Goal: Task Accomplishment & Management: Manage account settings

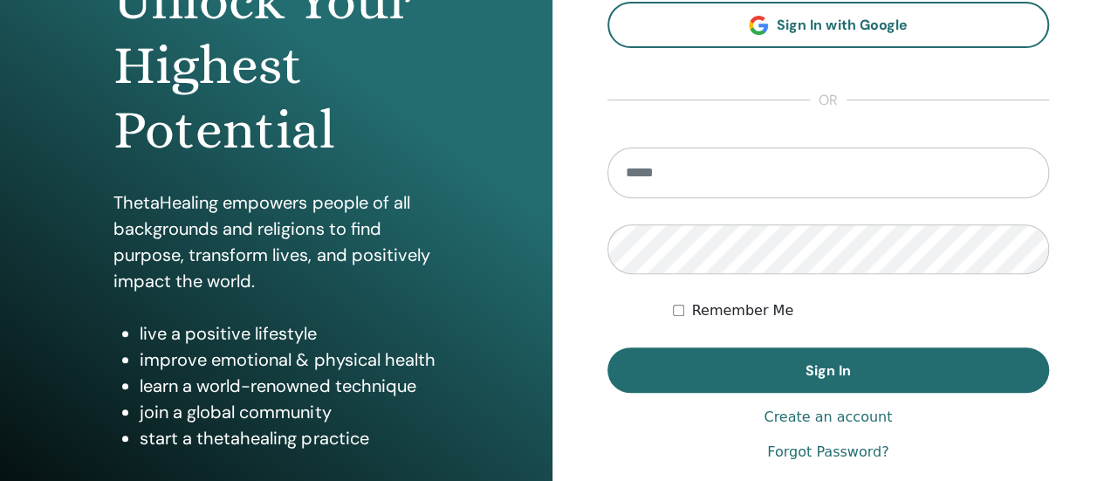
scroll to position [356, 0]
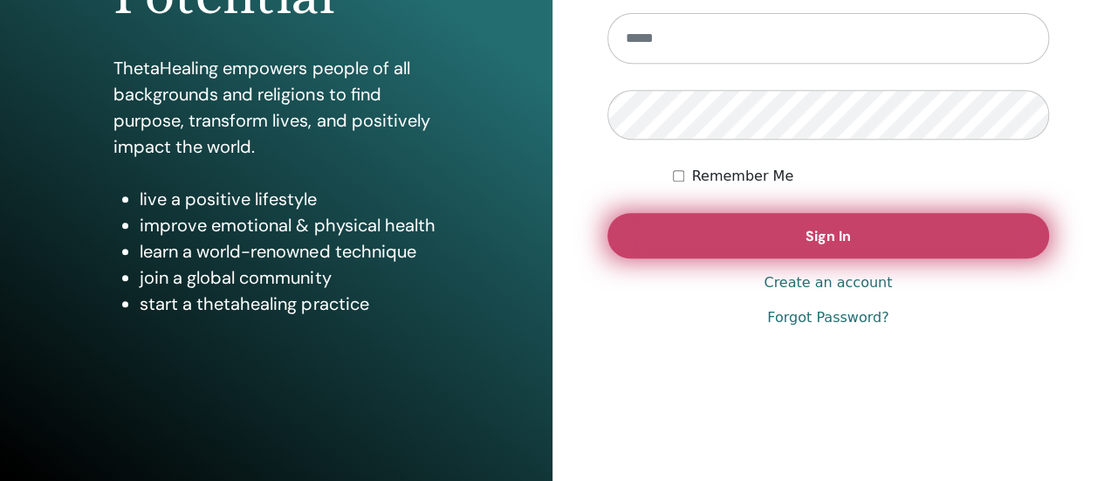
type input "**********"
click at [763, 236] on button "Sign In" at bounding box center [828, 235] width 442 height 45
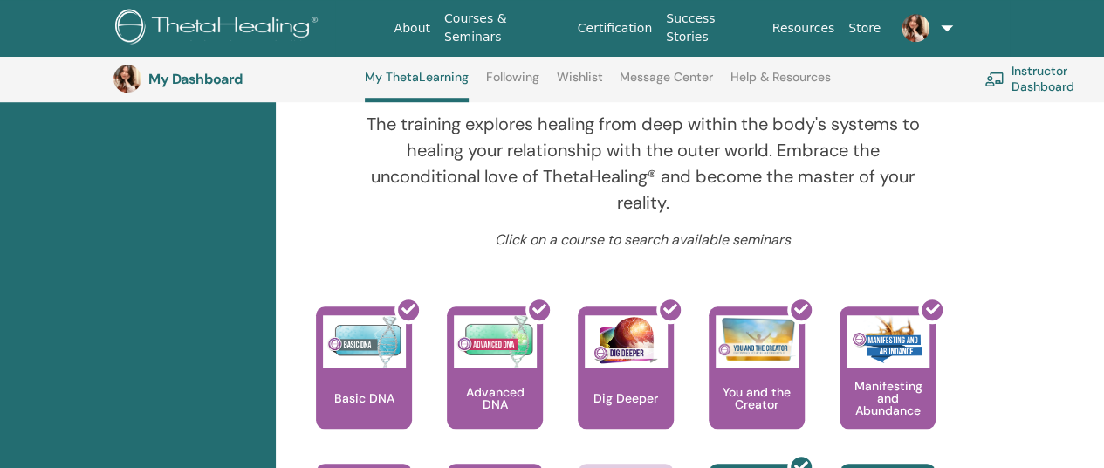
scroll to position [831, 0]
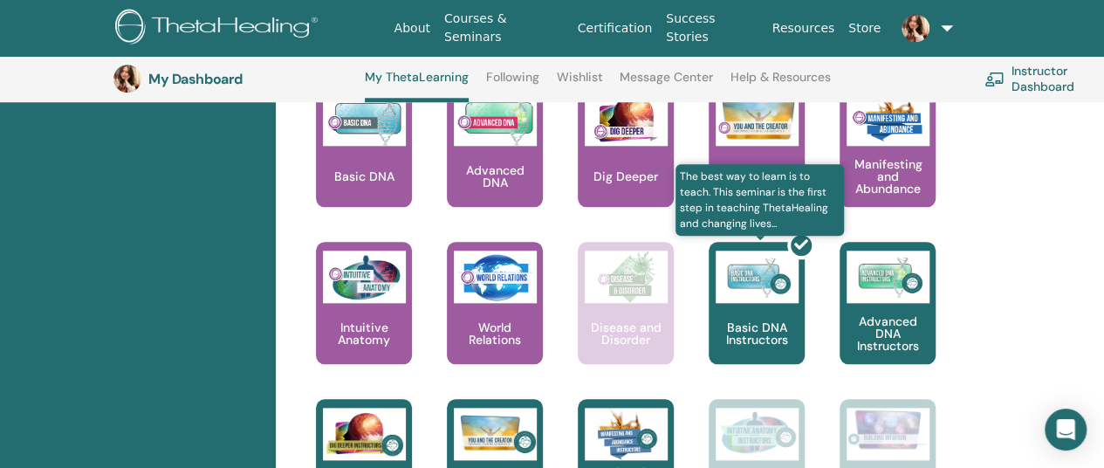
click at [764, 331] on div at bounding box center [767, 309] width 96 height 157
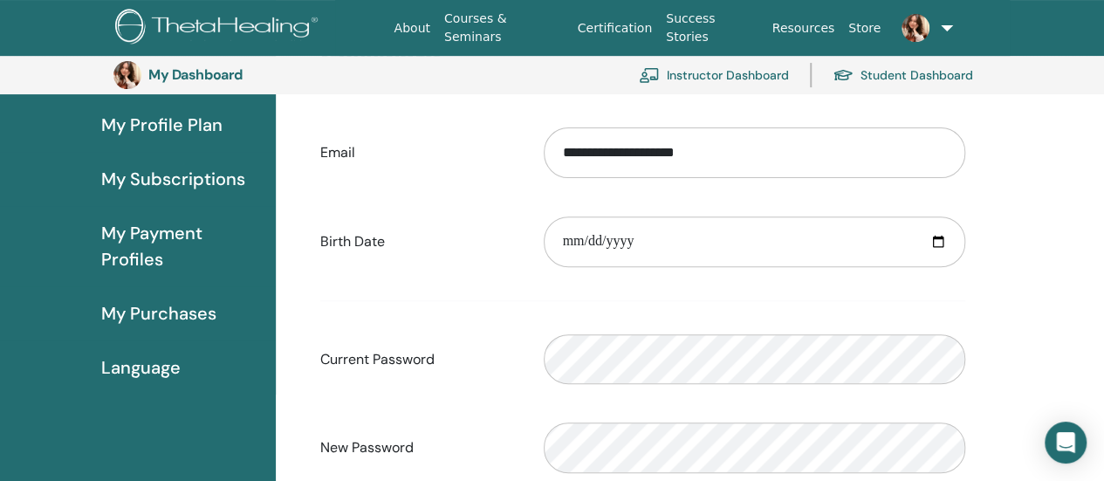
scroll to position [213, 0]
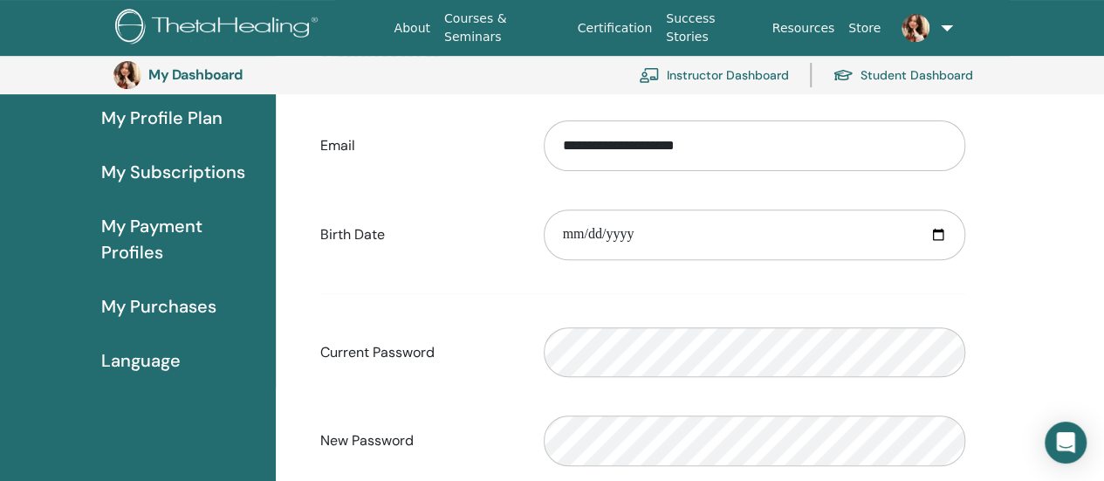
click at [154, 364] on span "Language" at bounding box center [140, 360] width 79 height 26
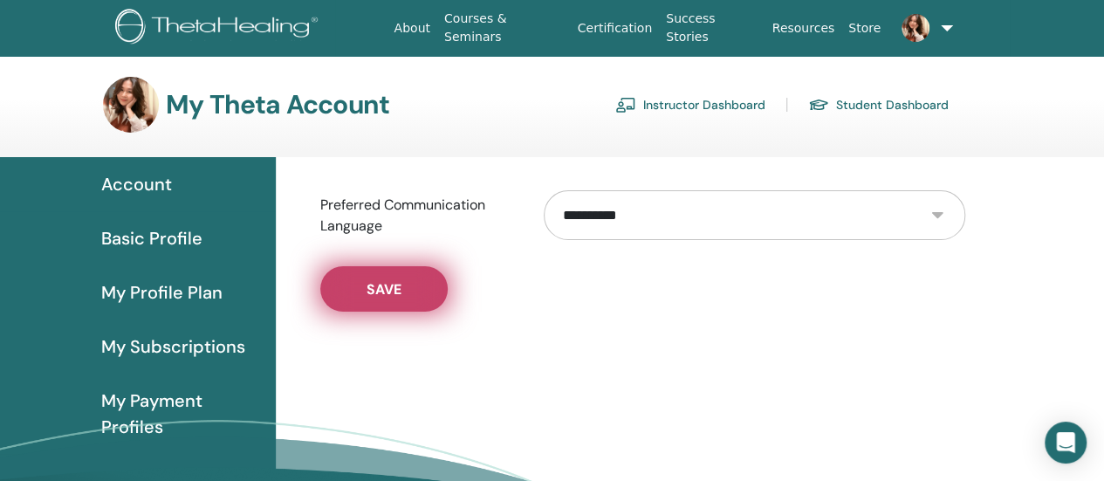
click at [413, 296] on button "Save" at bounding box center [383, 288] width 127 height 45
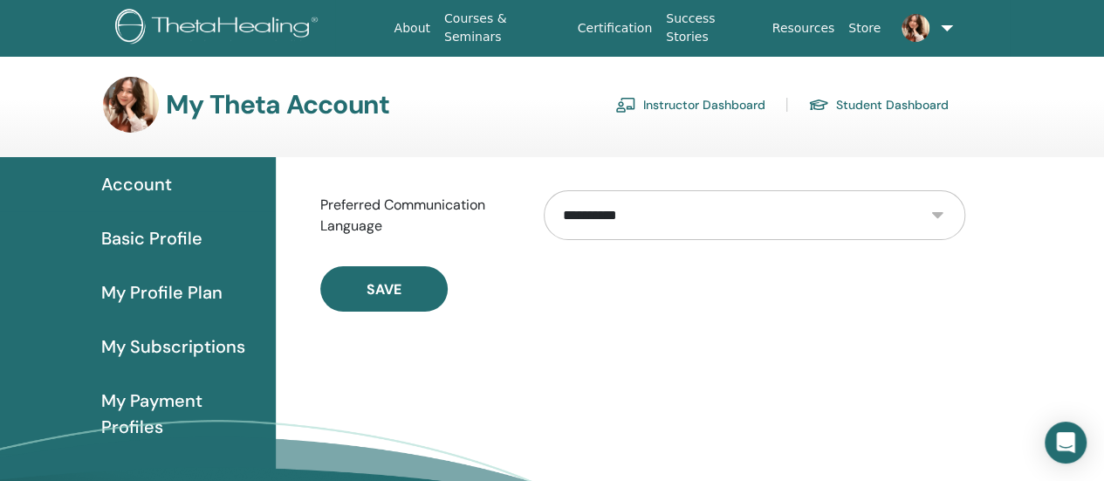
click at [718, 106] on link "Instructor Dashboard" at bounding box center [690, 105] width 150 height 28
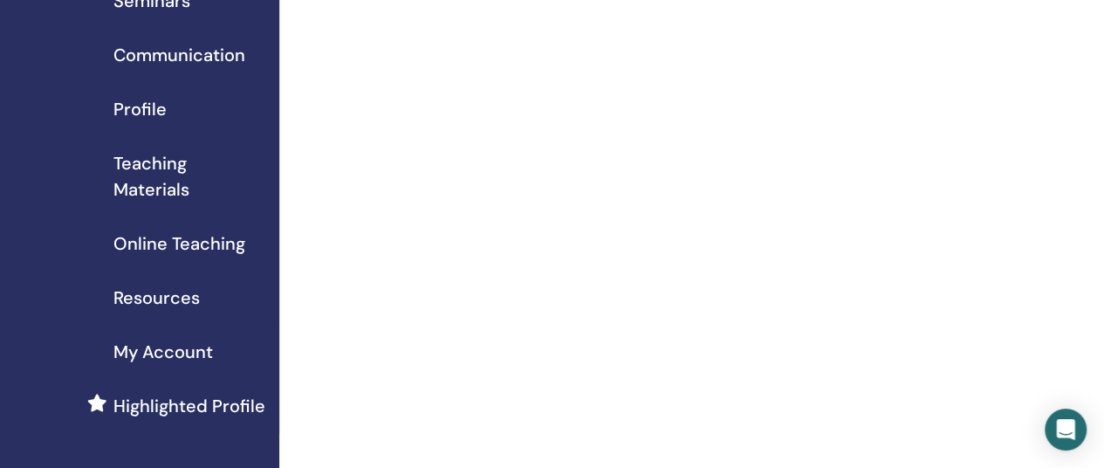
scroll to position [174, 0]
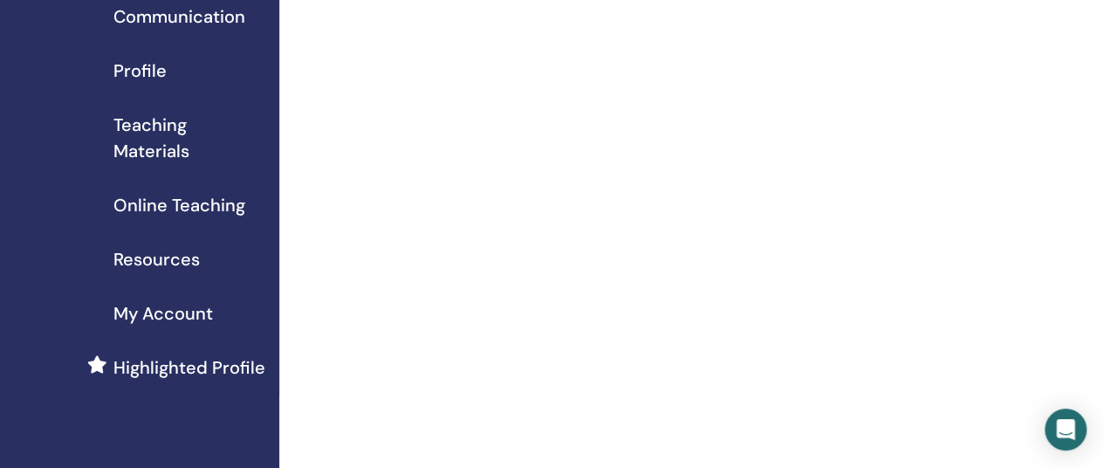
click at [192, 310] on span "My Account" at bounding box center [162, 313] width 99 height 26
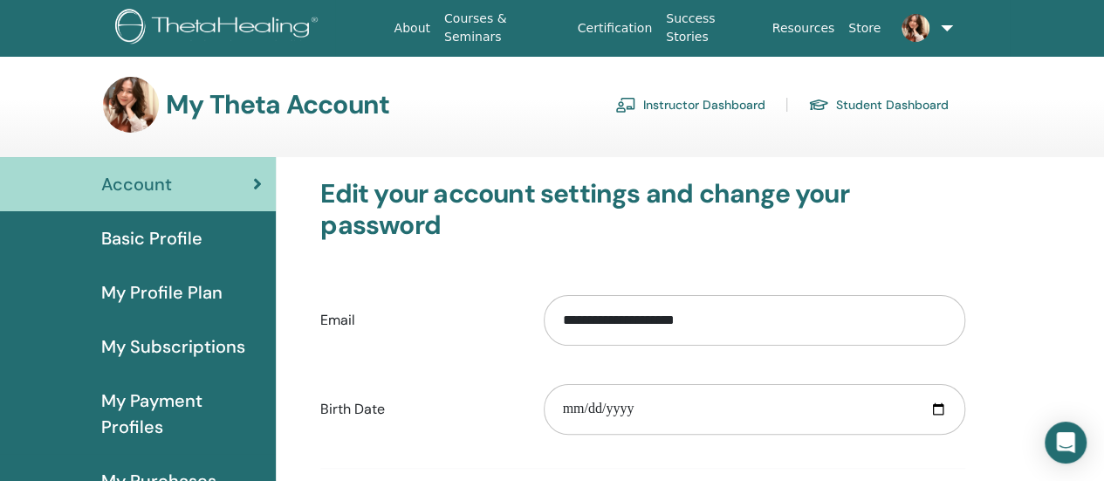
click at [875, 101] on link "Student Dashboard" at bounding box center [878, 105] width 140 height 28
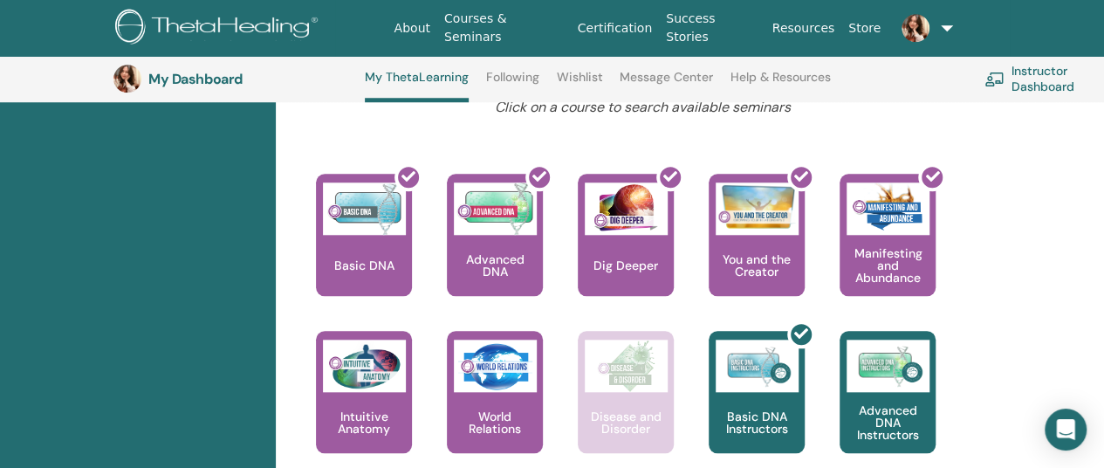
scroll to position [831, 0]
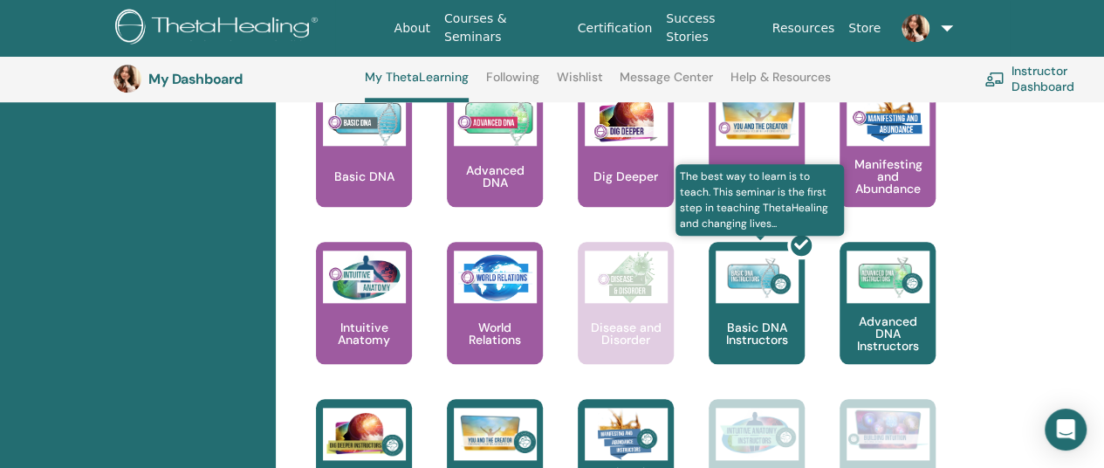
click at [762, 291] on div at bounding box center [767, 309] width 96 height 157
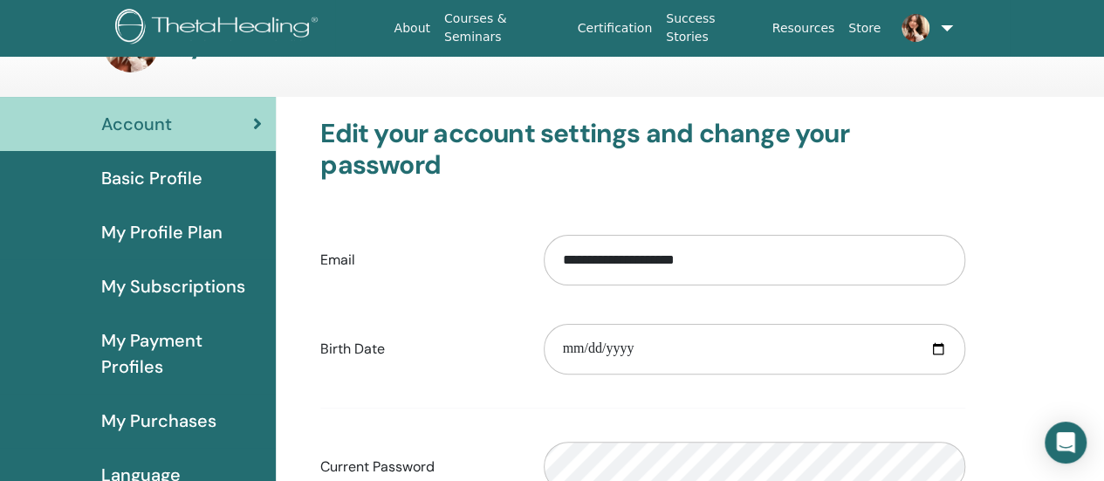
scroll to position [87, 0]
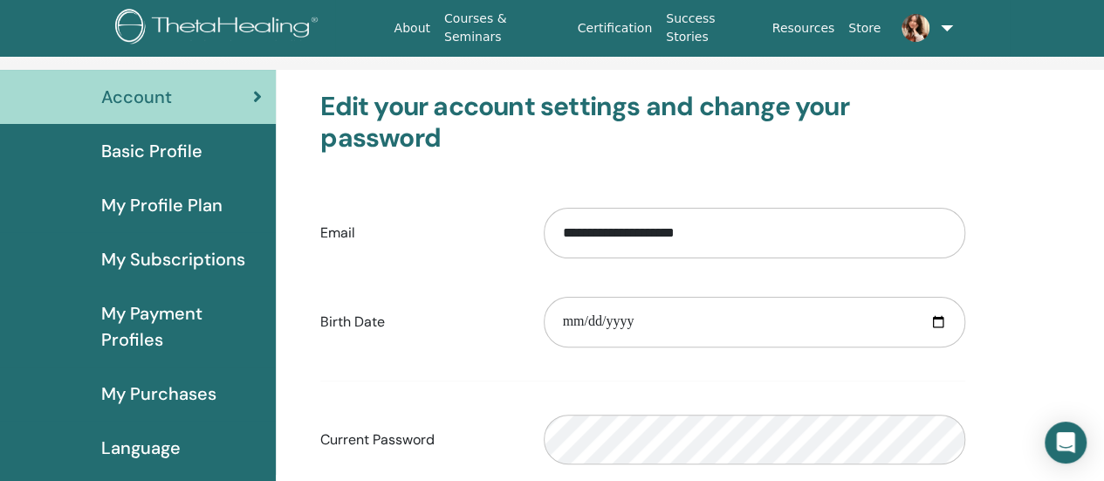
click at [173, 153] on span "Basic Profile" at bounding box center [151, 151] width 101 height 26
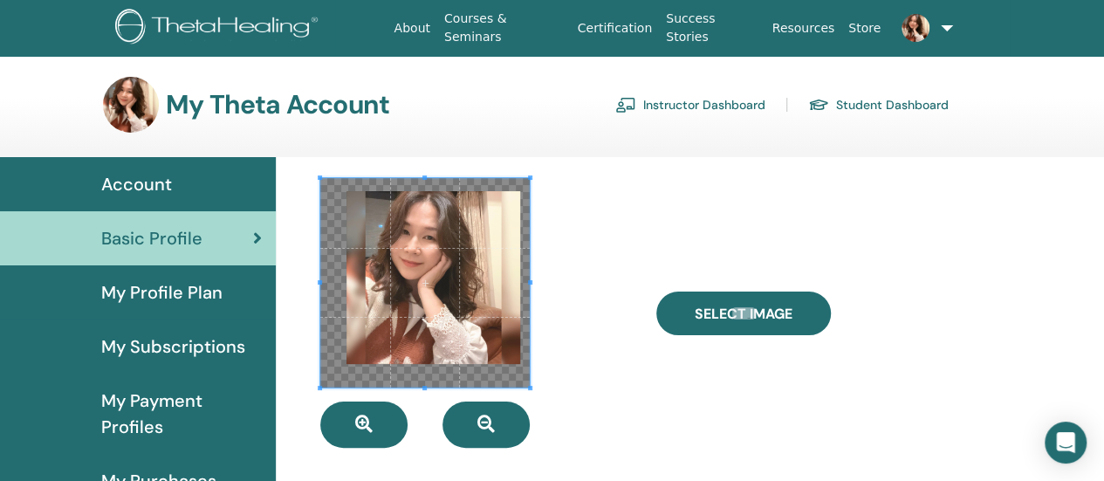
click at [138, 289] on span "My Profile Plan" at bounding box center [161, 292] width 121 height 26
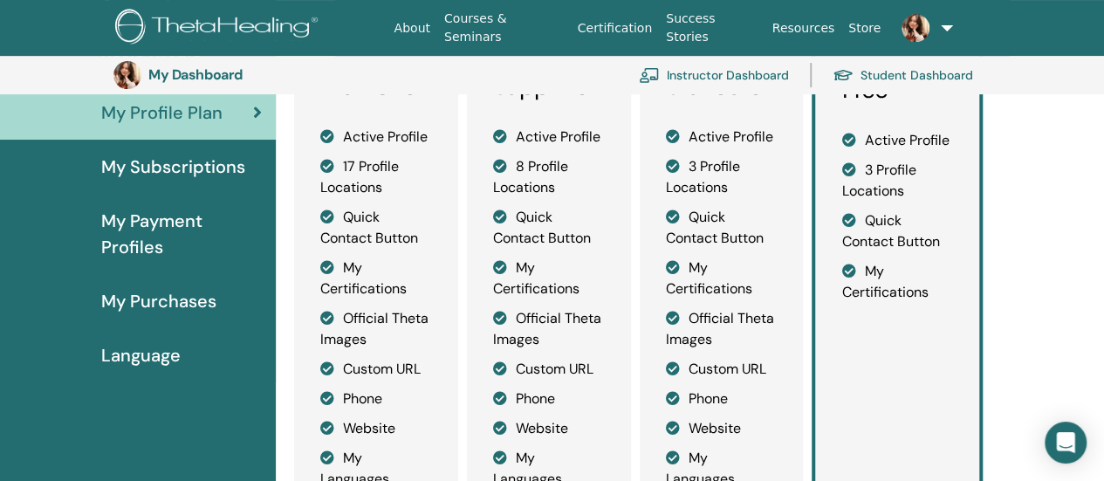
scroll to position [213, 0]
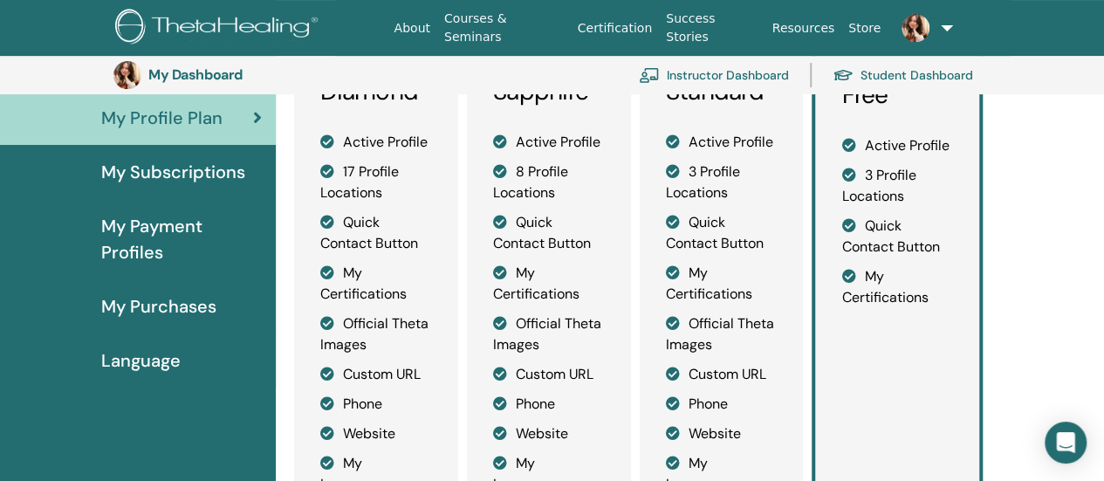
click at [150, 231] on span "My Payment Profiles" at bounding box center [181, 239] width 161 height 52
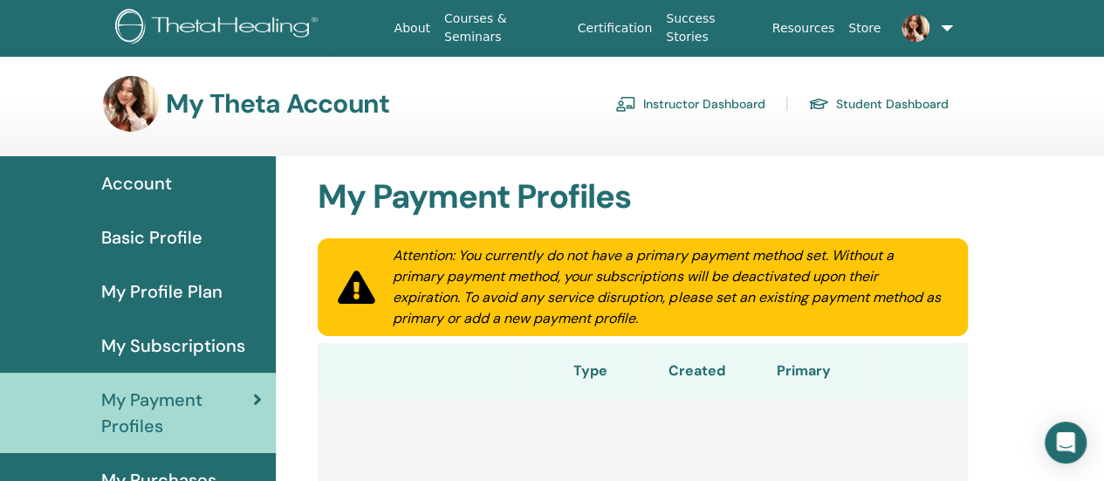
scroll to position [87, 0]
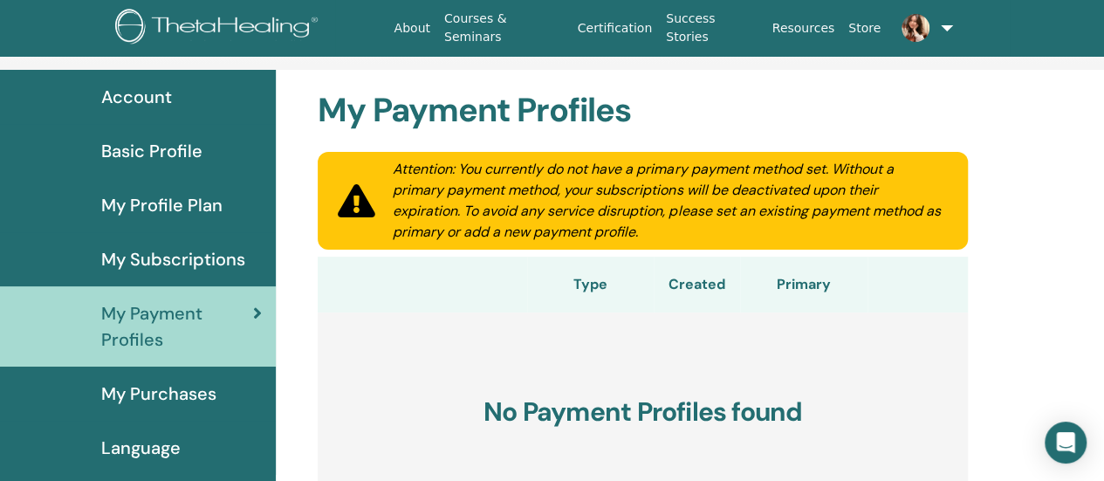
click at [177, 397] on span "My Purchases" at bounding box center [158, 393] width 115 height 26
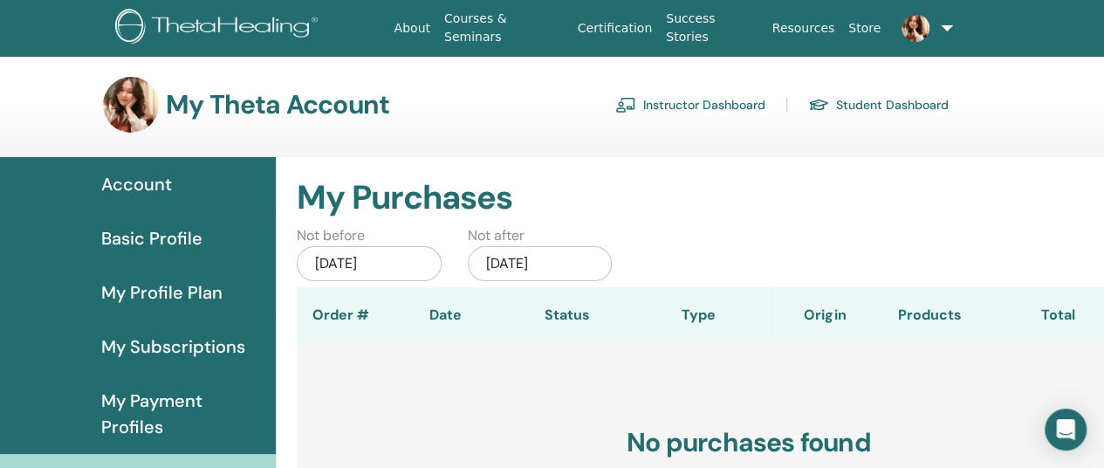
click at [131, 186] on span "Account" at bounding box center [136, 184] width 71 height 26
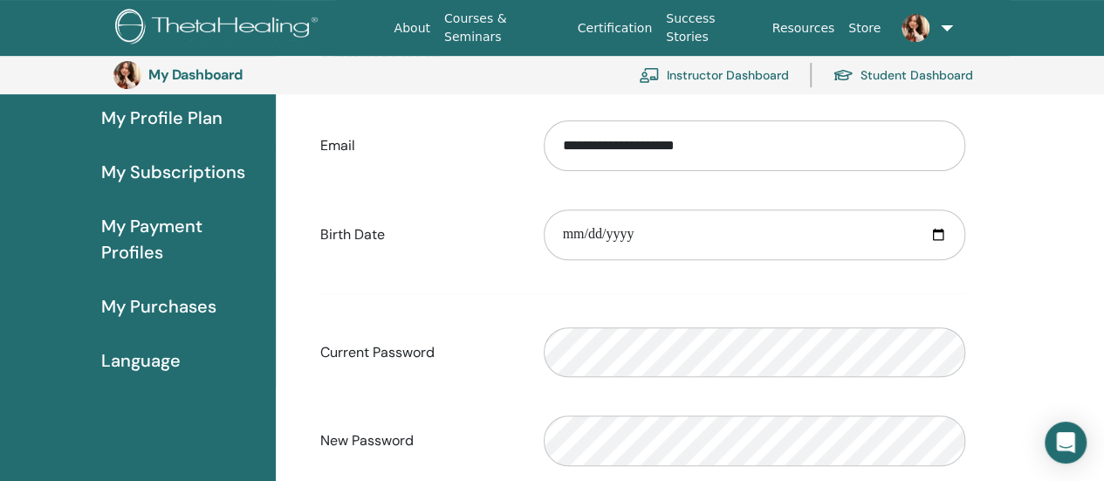
scroll to position [126, 0]
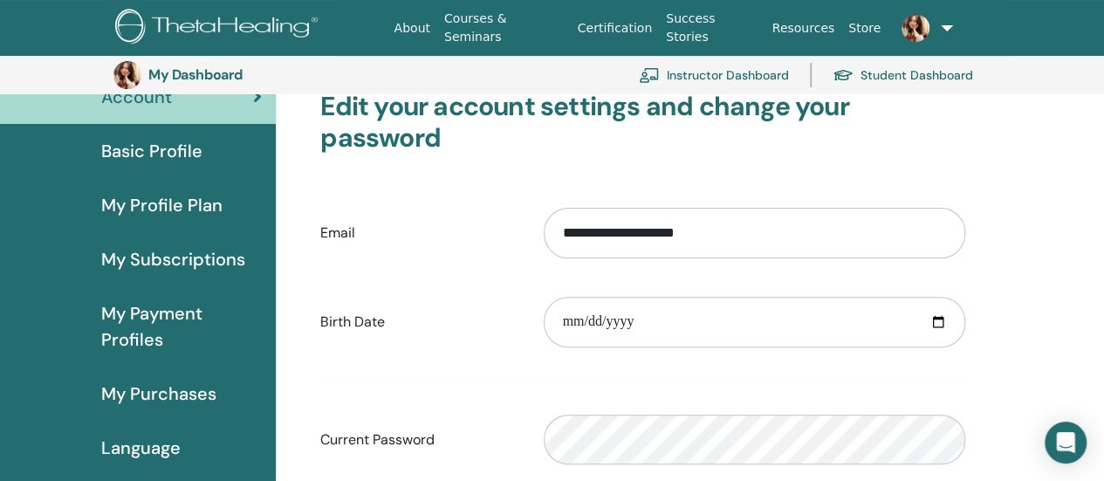
click at [721, 79] on link "Instructor Dashboard" at bounding box center [714, 75] width 150 height 38
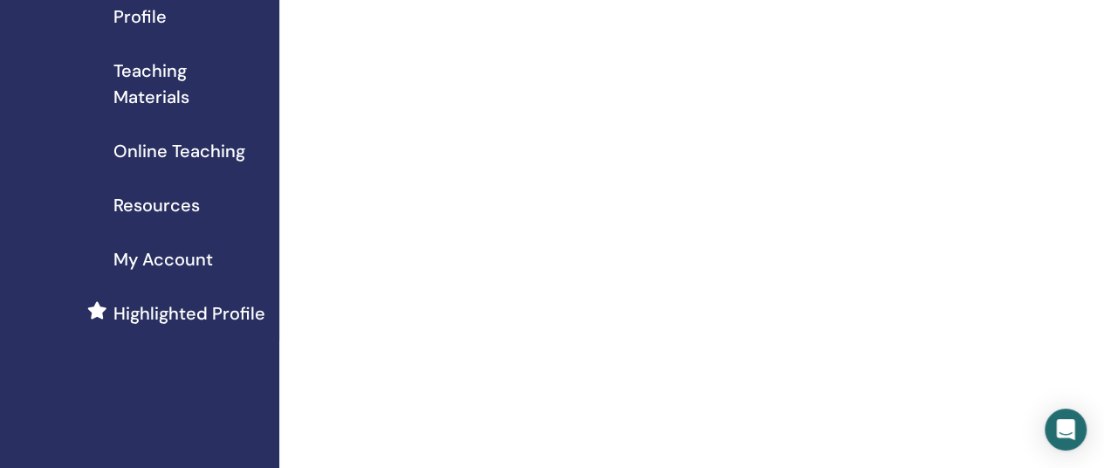
scroll to position [262, 0]
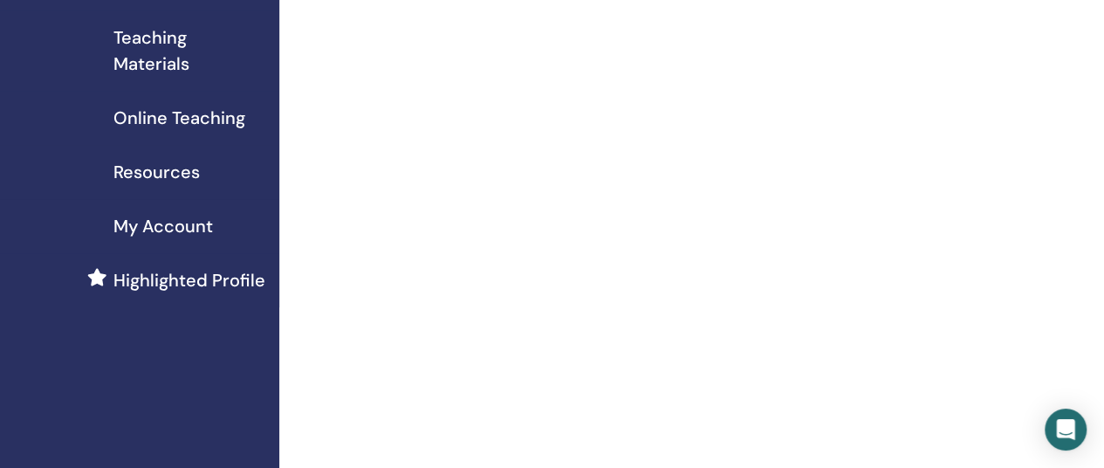
click at [168, 280] on span "Highlighted Profile" at bounding box center [189, 280] width 152 height 26
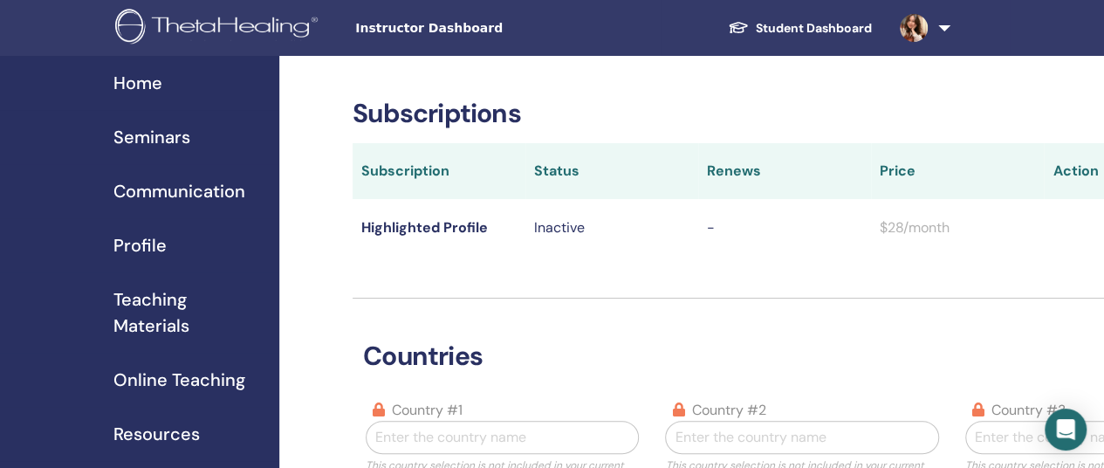
click at [166, 136] on span "Seminars" at bounding box center [151, 137] width 77 height 26
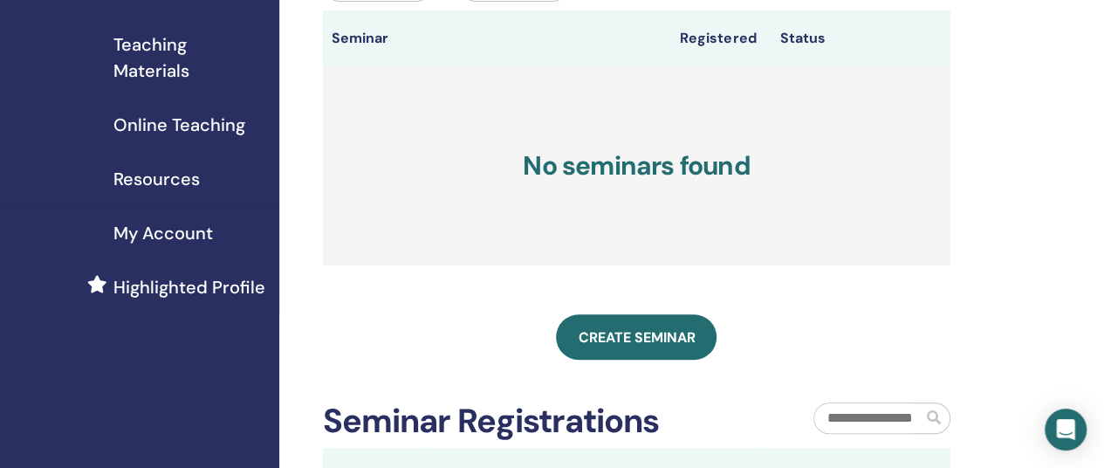
scroll to position [87, 0]
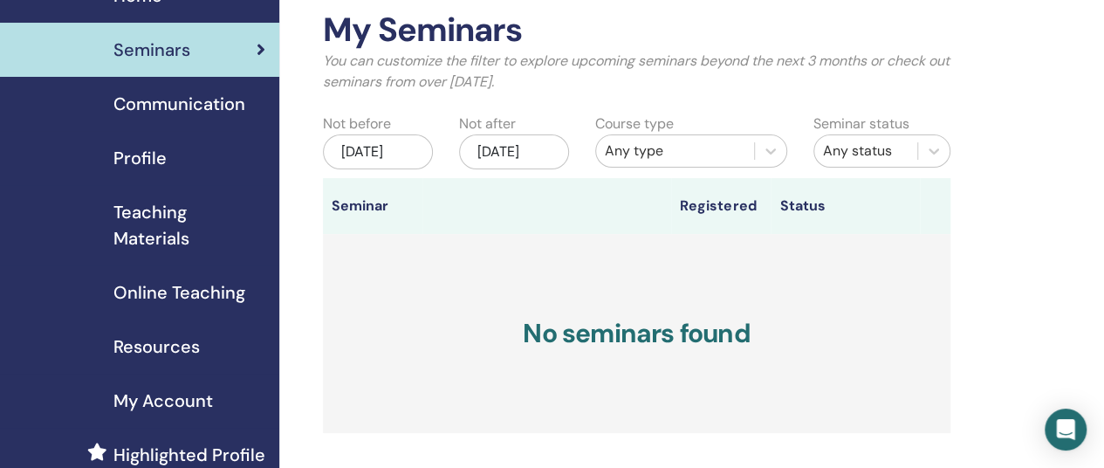
click at [179, 218] on span "Teaching Materials" at bounding box center [189, 225] width 152 height 52
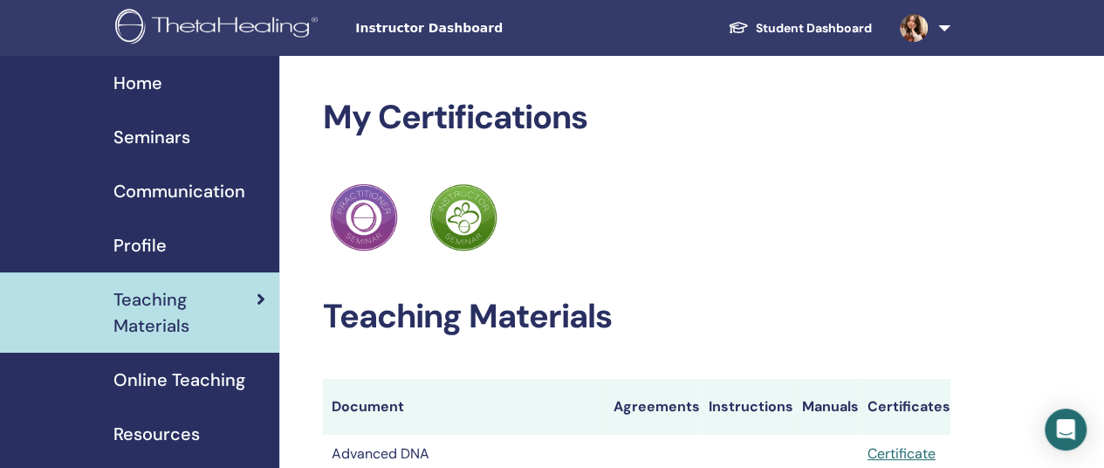
click at [935, 31] on link at bounding box center [921, 28] width 72 height 56
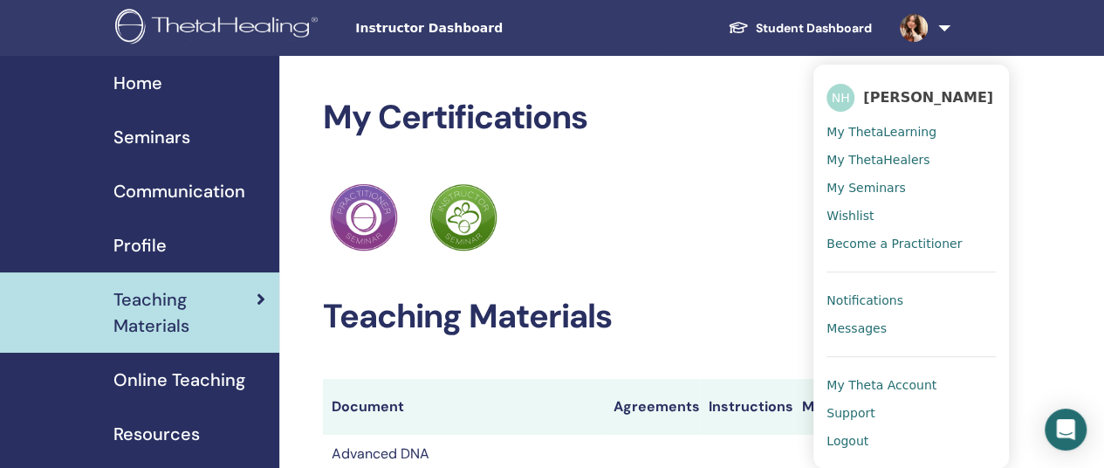
click at [804, 26] on link "Student Dashboard" at bounding box center [800, 28] width 172 height 32
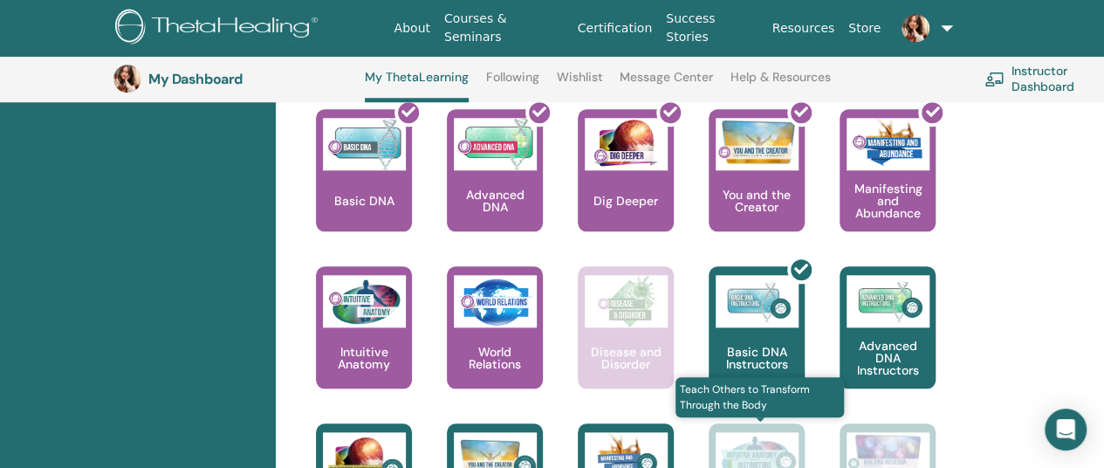
scroll to position [918, 0]
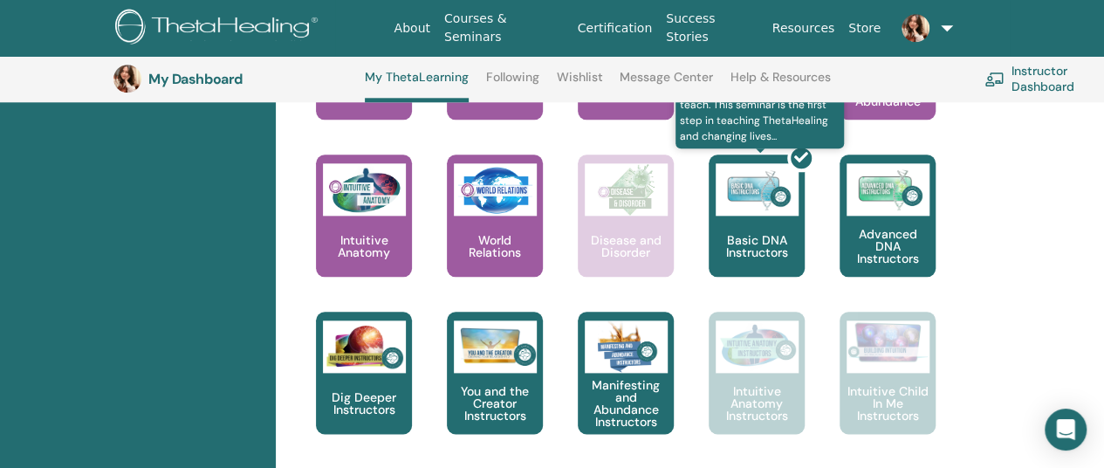
click at [787, 260] on div at bounding box center [767, 222] width 96 height 157
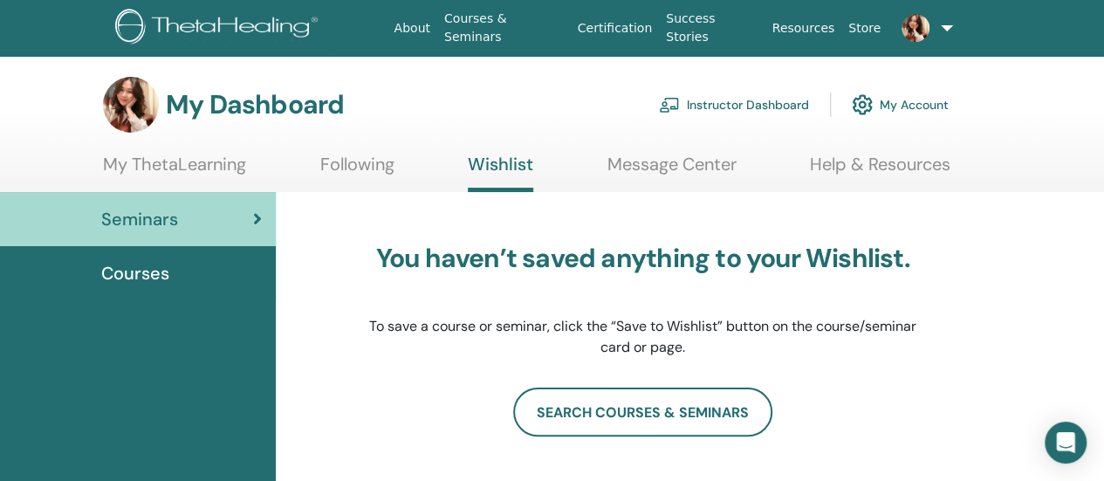
click at [257, 212] on icon at bounding box center [257, 218] width 9 height 17
click at [216, 161] on link "My ThetaLearning" at bounding box center [174, 171] width 143 height 34
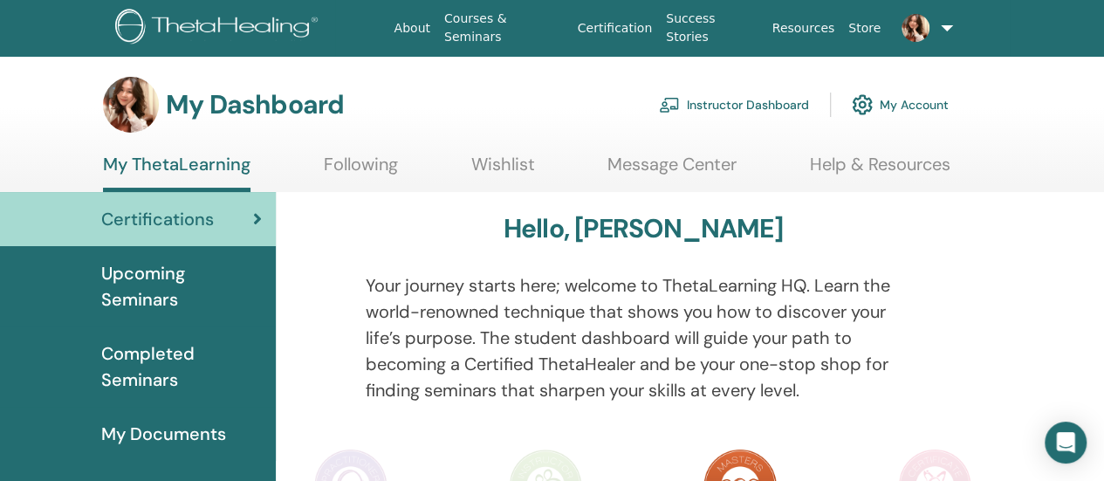
click at [176, 426] on span "My Documents" at bounding box center [163, 433] width 125 height 26
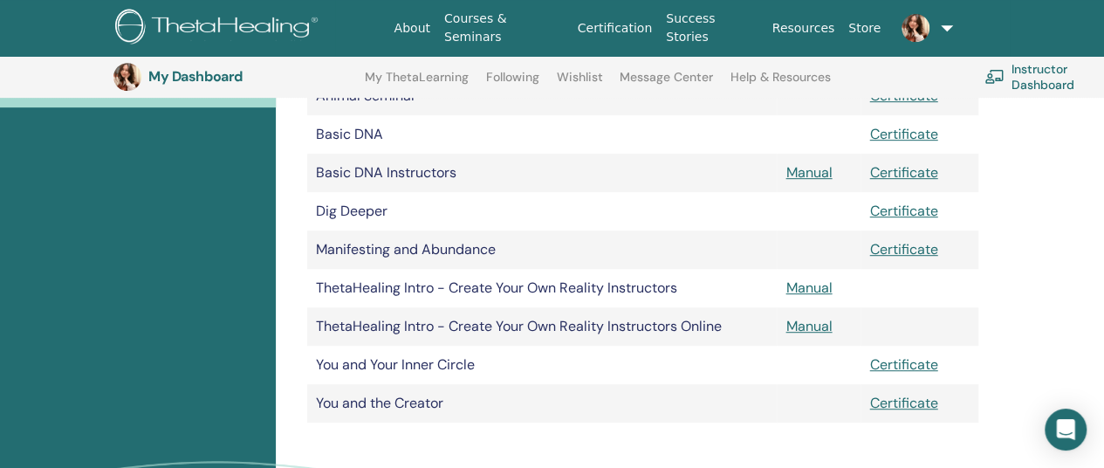
scroll to position [304, 0]
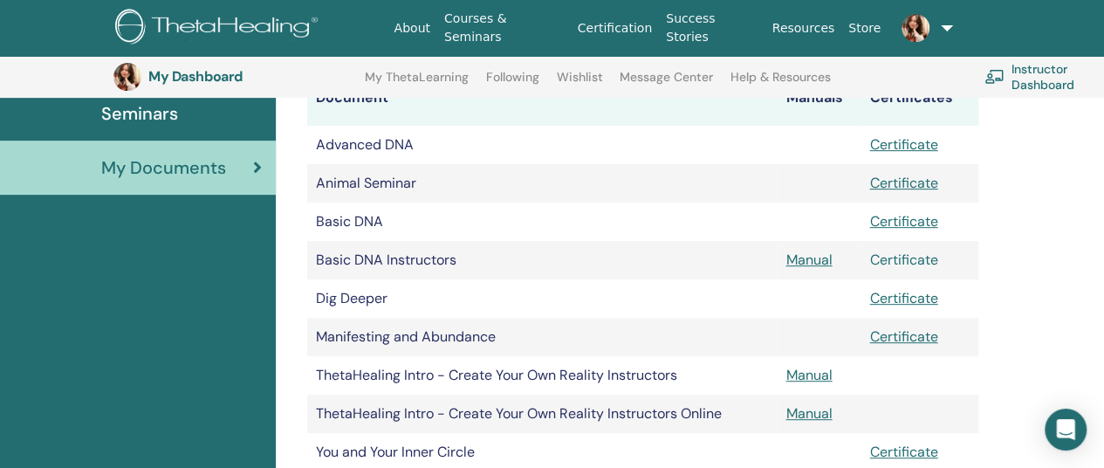
click at [898, 264] on link "Certificate" at bounding box center [903, 259] width 68 height 18
click at [35, 317] on div "Certifications Upcoming Seminars Completed Seminars My Documents" at bounding box center [138, 324] width 276 height 797
